Goal: Task Accomplishment & Management: Complete application form

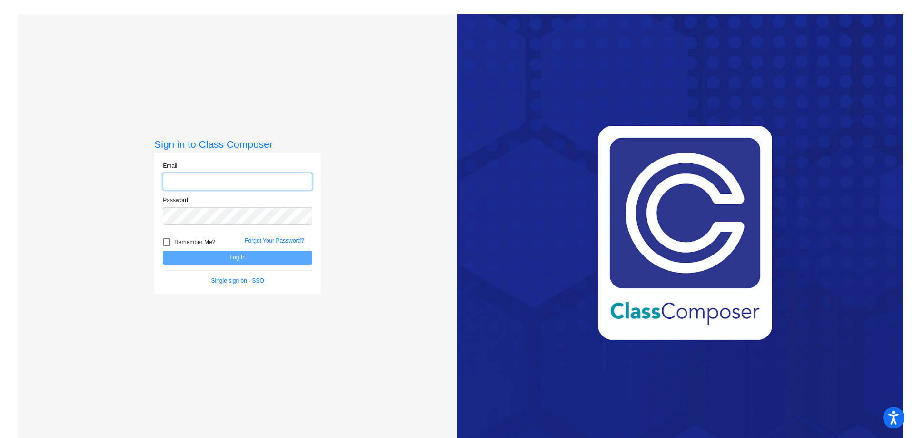
type input "[EMAIL_ADDRESS][DOMAIN_NAME]"
click at [210, 257] on button "Log In" at bounding box center [238, 257] width 150 height 14
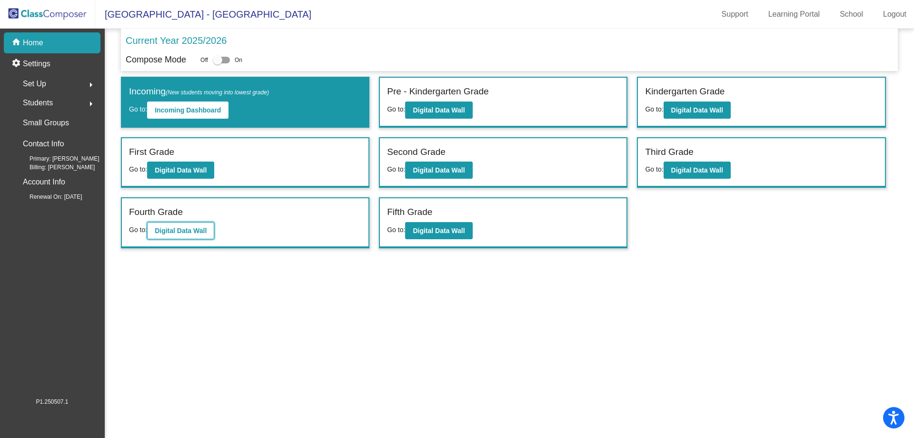
click at [180, 231] on b "Digital Data Wall" at bounding box center [181, 231] width 52 height 8
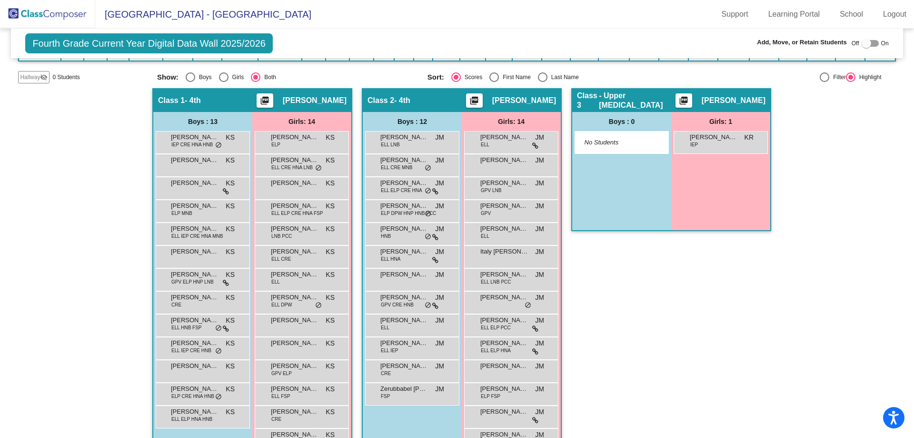
scroll to position [143, 0]
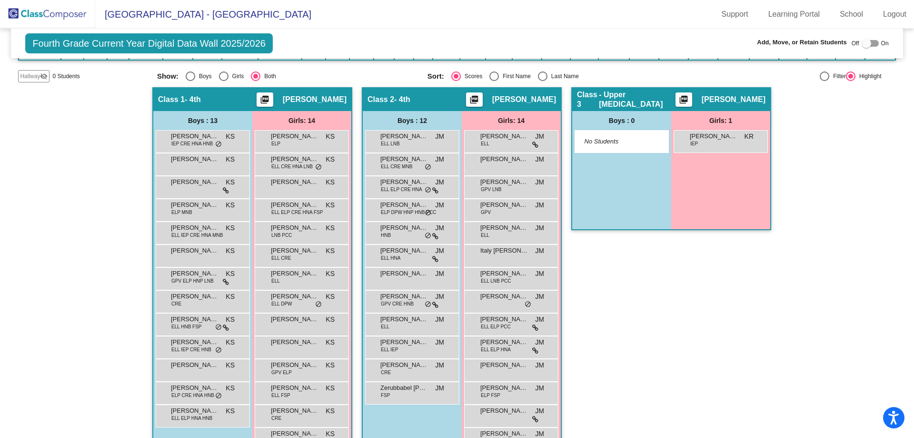
click at [863, 43] on div at bounding box center [867, 44] width 10 height 10
checkbox input "true"
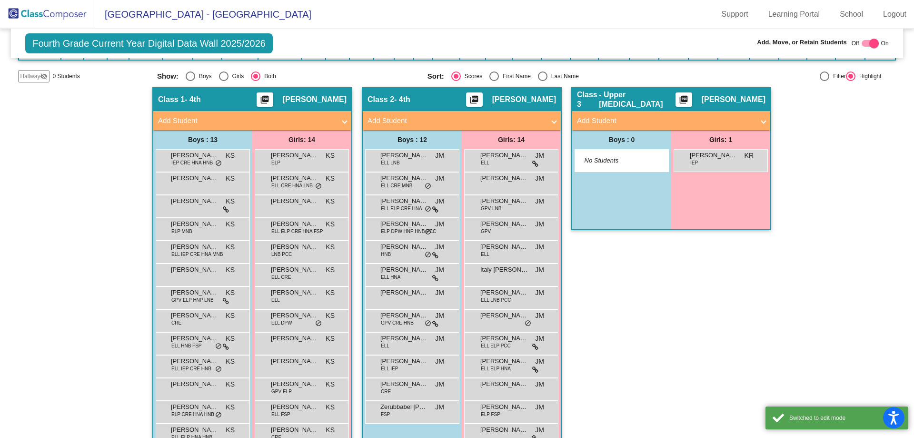
click at [424, 124] on mat-panel-title "Add Student" at bounding box center [456, 120] width 177 height 11
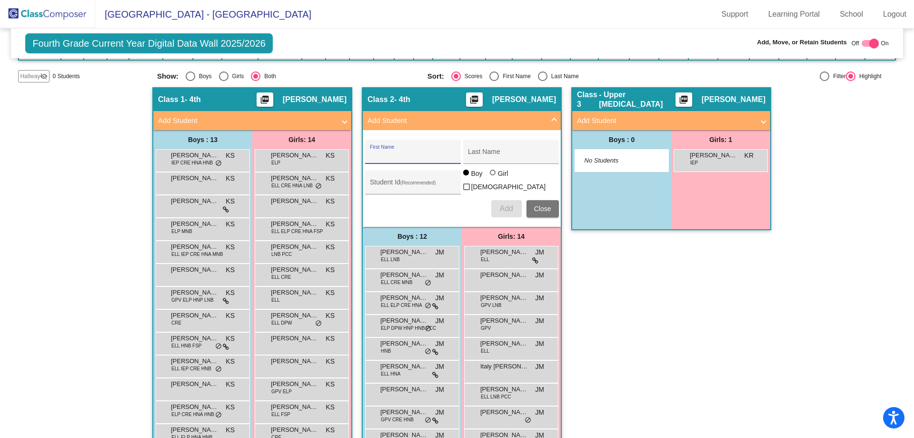
click at [402, 152] on input "First Name" at bounding box center [413, 155] width 86 height 8
type input "Diego"
type input "[PERSON_NAME]"
click at [387, 184] on input "Student Id (Recommended)" at bounding box center [413, 186] width 86 height 8
type input "5080748"
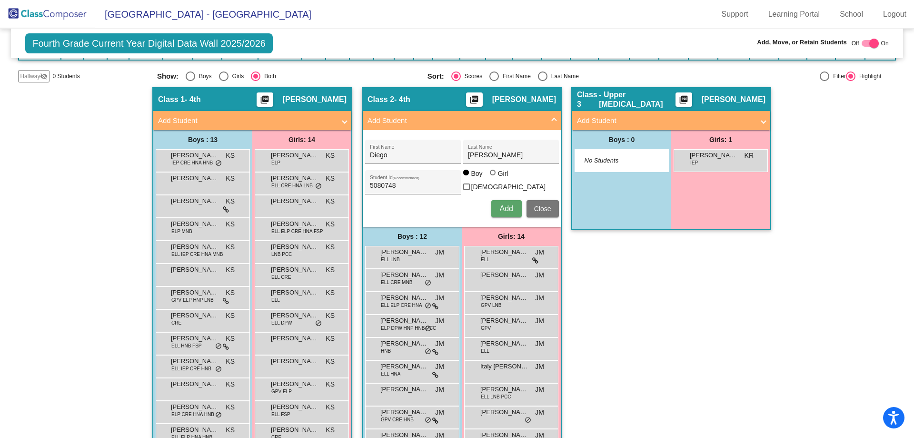
drag, startPoint x: 628, startPoint y: 129, endPoint x: 612, endPoint y: 152, distance: 28.5
click at [628, 128] on mat-expansion-panel-header "Add Student" at bounding box center [671, 120] width 198 height 19
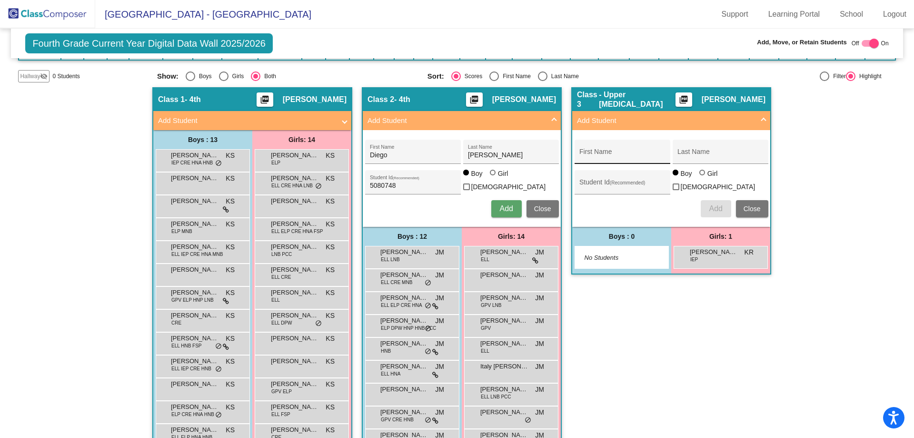
click at [588, 152] on input "First Name" at bounding box center [623, 155] width 86 height 8
type input "Diego"
type input "[PERSON_NAME]"
type input "5080748"
click at [709, 208] on span "Add" at bounding box center [715, 208] width 13 height 8
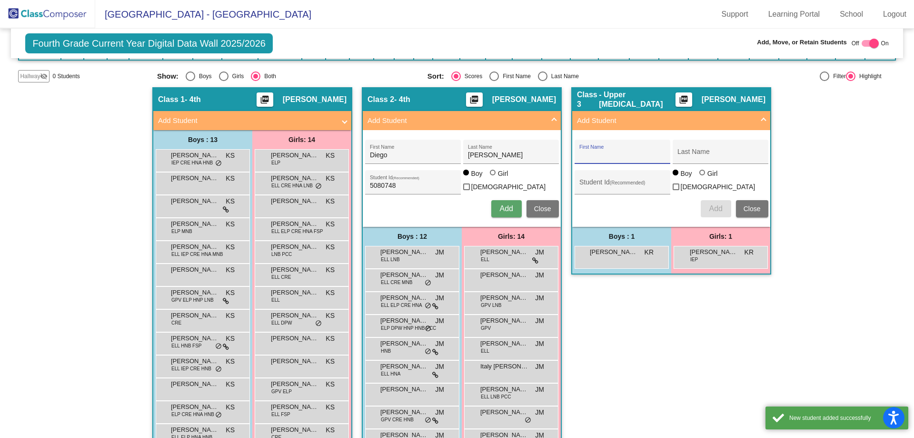
click at [753, 207] on span "Close" at bounding box center [752, 209] width 17 height 8
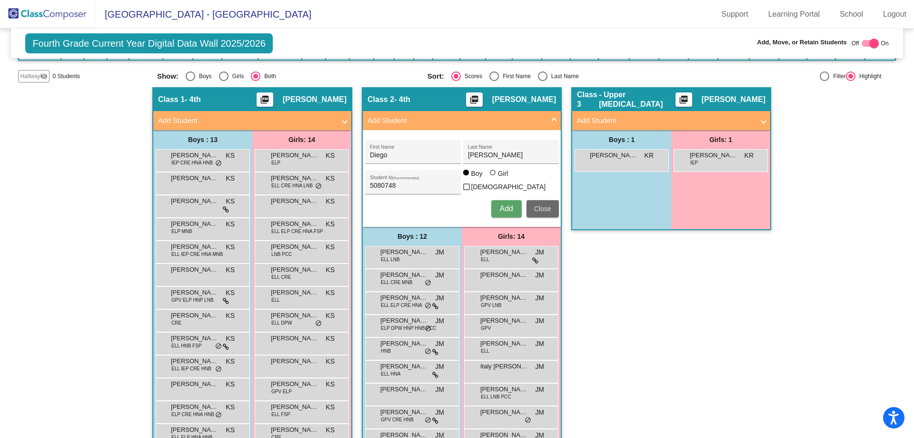
click at [541, 210] on button "Close" at bounding box center [543, 208] width 32 height 17
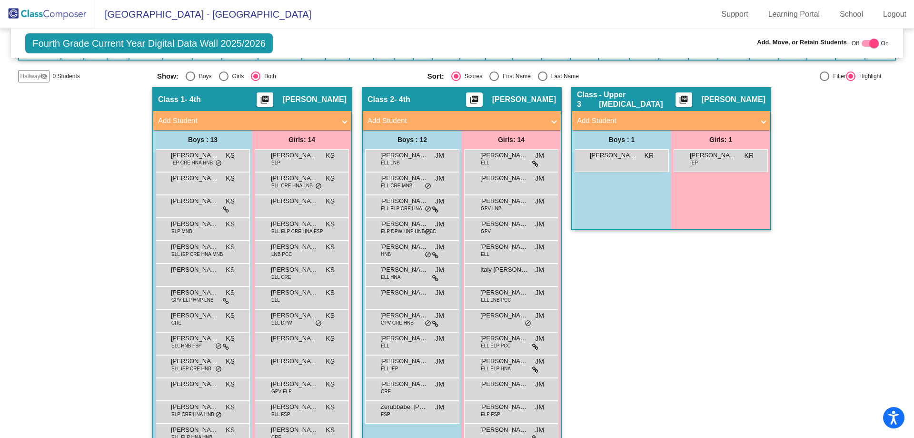
click at [39, 15] on img at bounding box center [47, 14] width 95 height 28
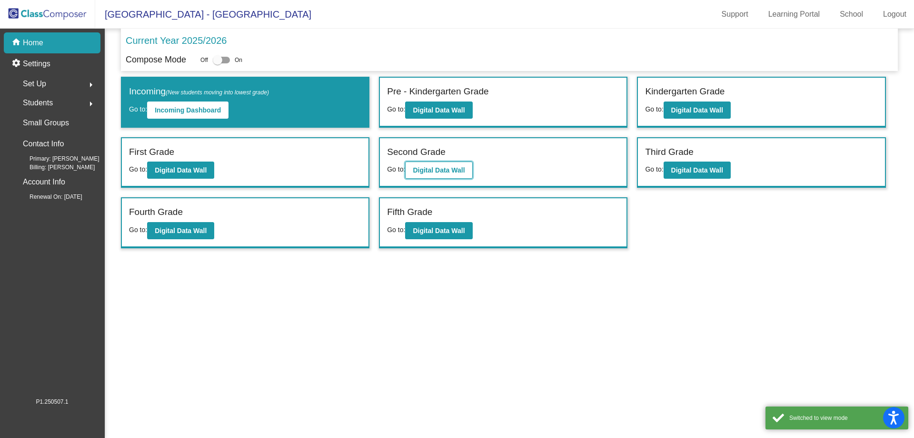
click at [436, 167] on b "Digital Data Wall" at bounding box center [439, 170] width 52 height 8
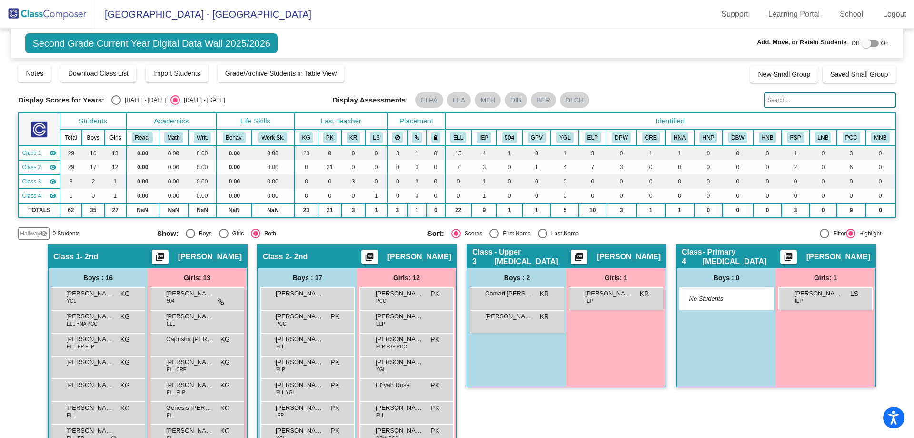
drag, startPoint x: 594, startPoint y: 300, endPoint x: 622, endPoint y: 310, distance: 29.8
click at [0, 0] on div "Girls: 1 [PERSON_NAME] IEP KR lock do_not_disturb_alt" at bounding box center [0, 0] width 0 height 0
click at [862, 44] on div at bounding box center [867, 44] width 10 height 10
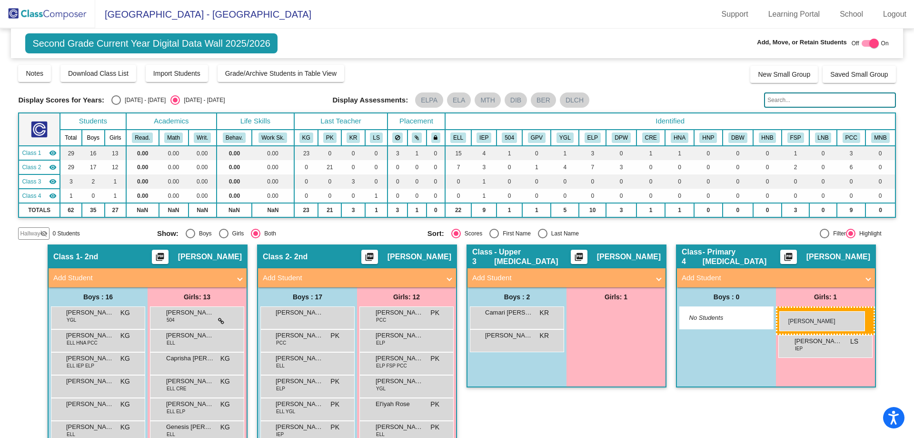
drag, startPoint x: 597, startPoint y: 316, endPoint x: 780, endPoint y: 311, distance: 182.9
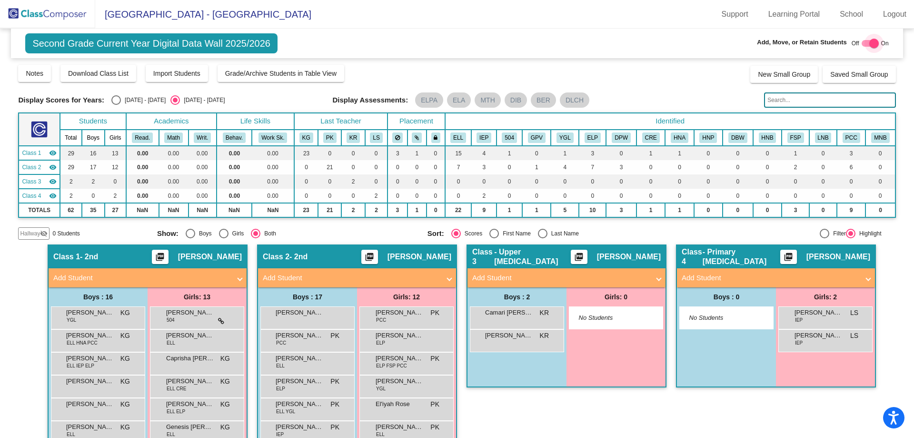
click at [872, 43] on div at bounding box center [875, 44] width 10 height 10
checkbox input "false"
